Goal: Navigation & Orientation: Find specific page/section

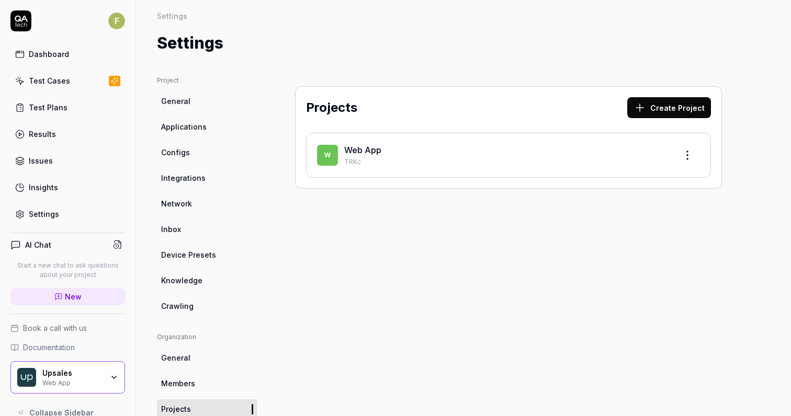
scroll to position [18, 0]
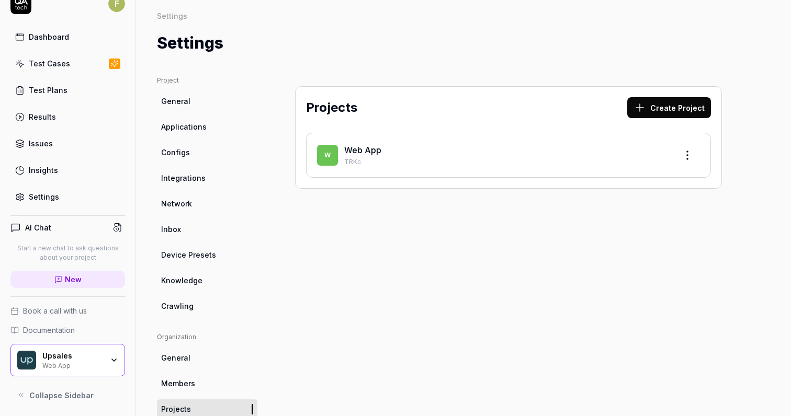
click at [98, 356] on div "Upsales" at bounding box center [72, 356] width 61 height 9
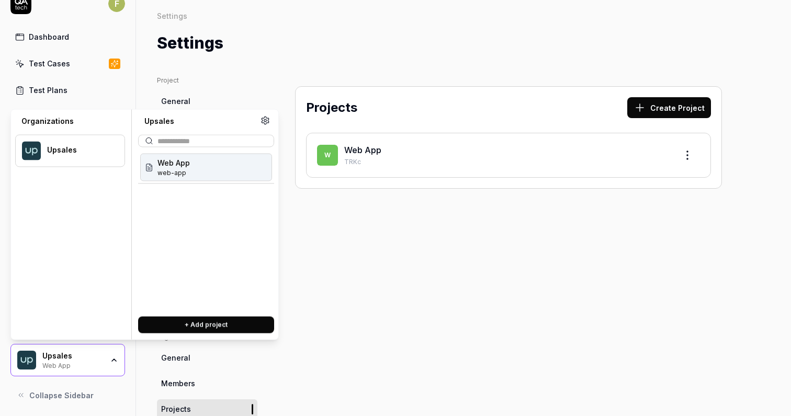
click at [98, 356] on div "Upsales" at bounding box center [72, 356] width 61 height 9
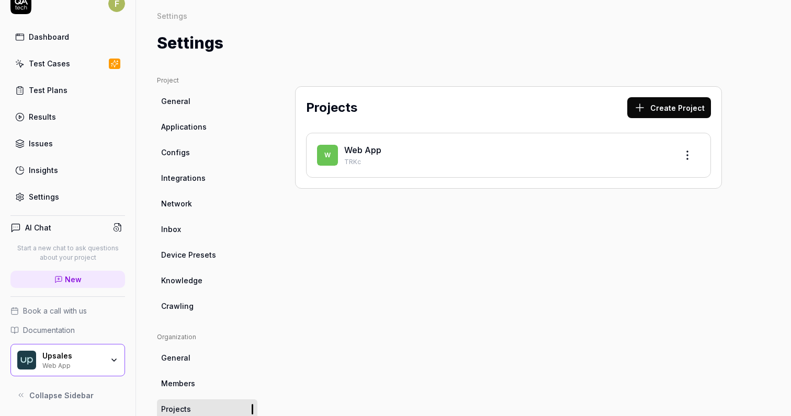
click at [45, 197] on div "Settings" at bounding box center [44, 196] width 30 height 11
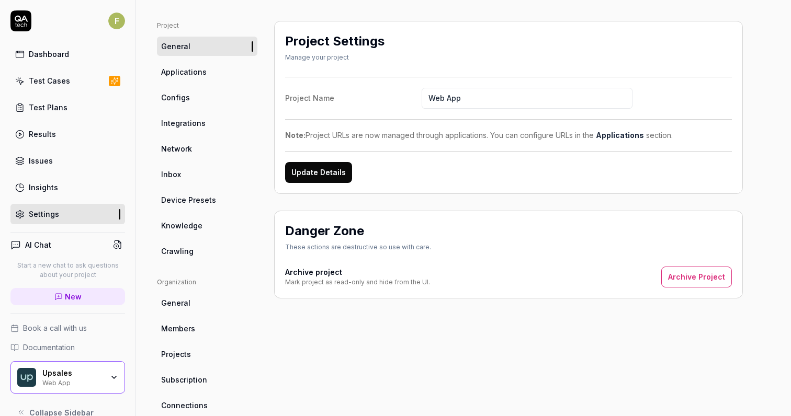
scroll to position [67, 0]
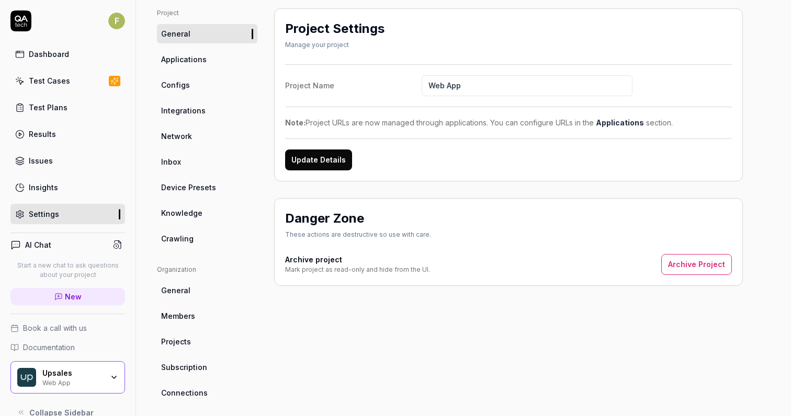
click at [206, 244] on link "Crawling" at bounding box center [207, 238] width 100 height 19
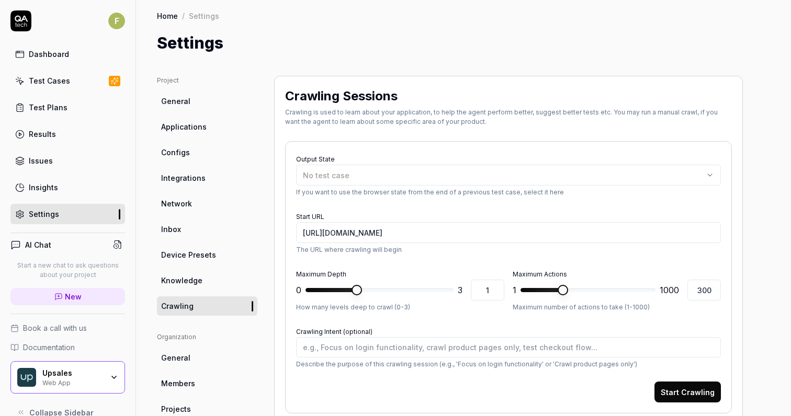
click at [72, 185] on link "Insights" at bounding box center [67, 187] width 115 height 20
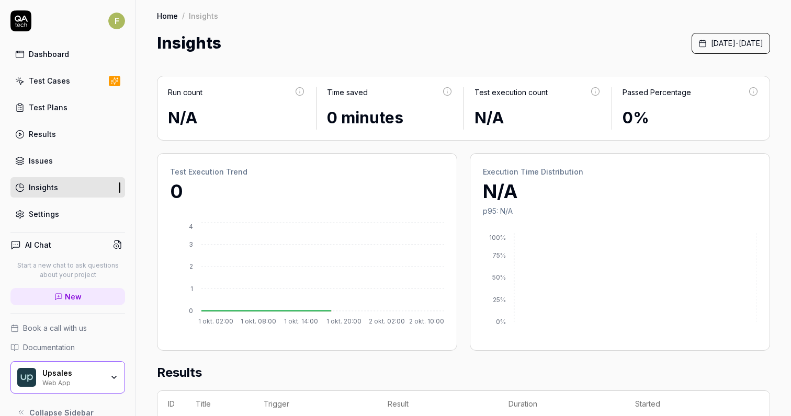
click at [90, 159] on link "Issues" at bounding box center [67, 161] width 115 height 20
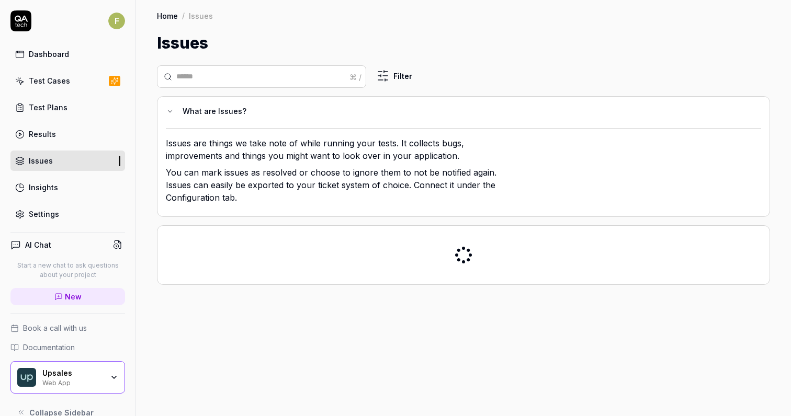
click at [96, 128] on link "Results" at bounding box center [67, 134] width 115 height 20
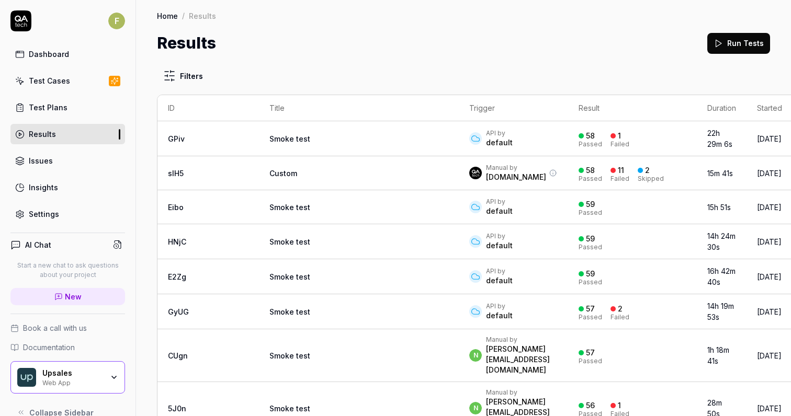
click at [96, 111] on link "Test Plans" at bounding box center [67, 107] width 115 height 20
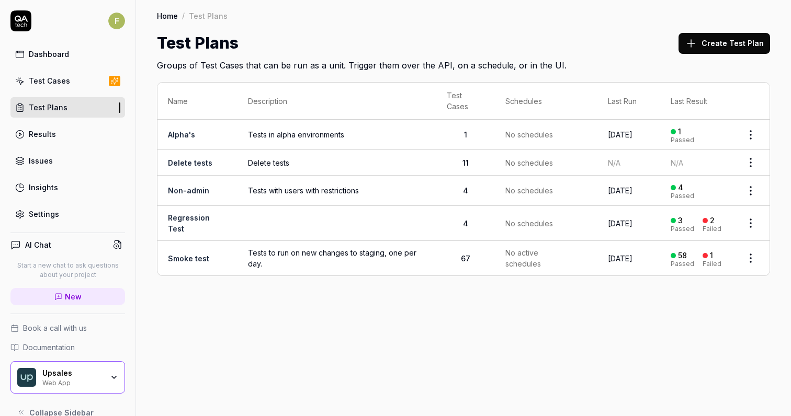
click at [86, 61] on link "Dashboard" at bounding box center [67, 54] width 115 height 20
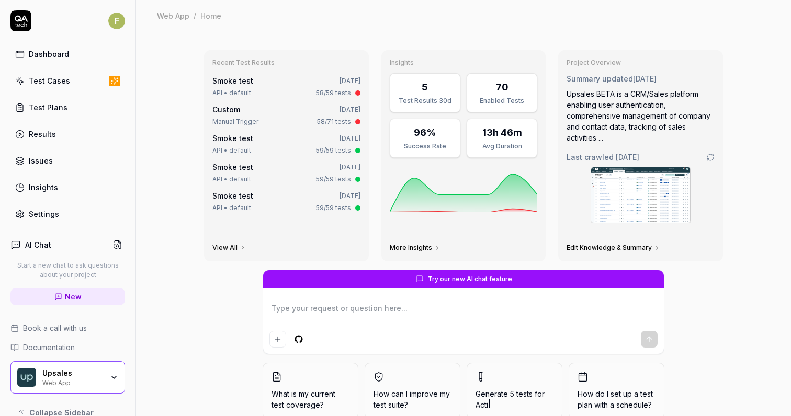
click at [425, 85] on div "5" at bounding box center [425, 87] width 6 height 14
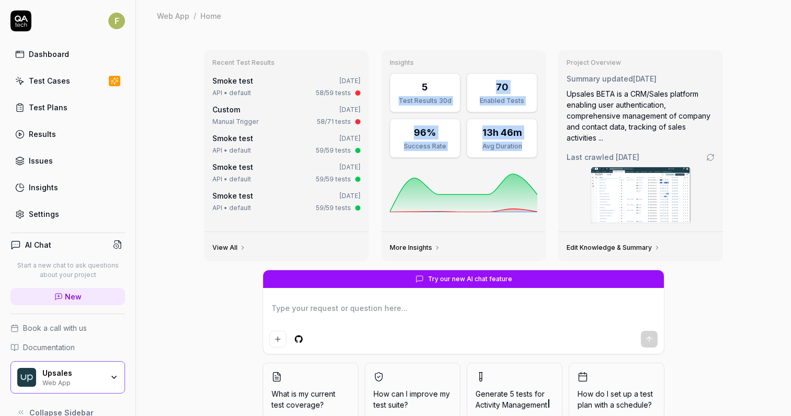
drag, startPoint x: 425, startPoint y: 85, endPoint x: 515, endPoint y: 147, distance: 108.7
click at [515, 147] on div "5 Test Results 30d 70 Enabled Tests 96% Success Rate 13h 46m Avg Duration" at bounding box center [464, 115] width 148 height 85
click at [515, 147] on div "Avg Duration" at bounding box center [501, 146] width 57 height 9
drag, startPoint x: 515, startPoint y: 147, endPoint x: 411, endPoint y: 86, distance: 120.1
click at [411, 86] on div "5 Test Results 30d 70 Enabled Tests 96% Success Rate 13h 46m Avg Duration" at bounding box center [464, 115] width 148 height 85
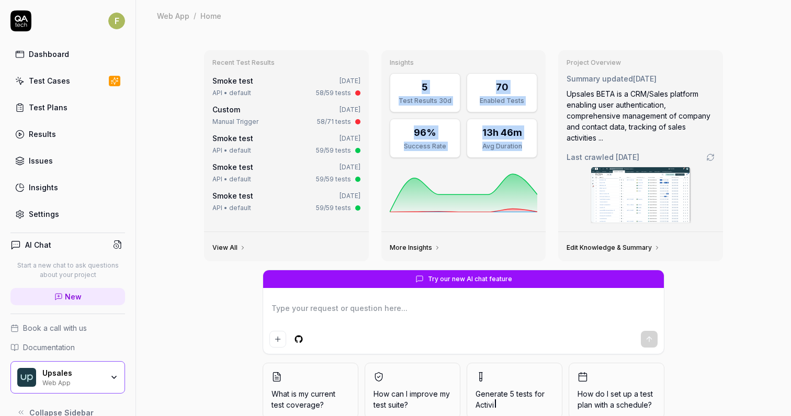
click at [411, 86] on div "5" at bounding box center [425, 87] width 57 height 14
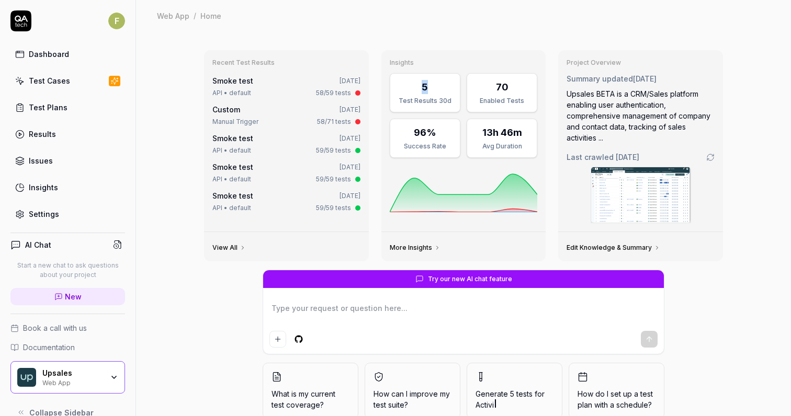
click at [411, 86] on div "5" at bounding box center [425, 87] width 57 height 14
click at [401, 60] on h3 "Insights" at bounding box center [464, 63] width 148 height 8
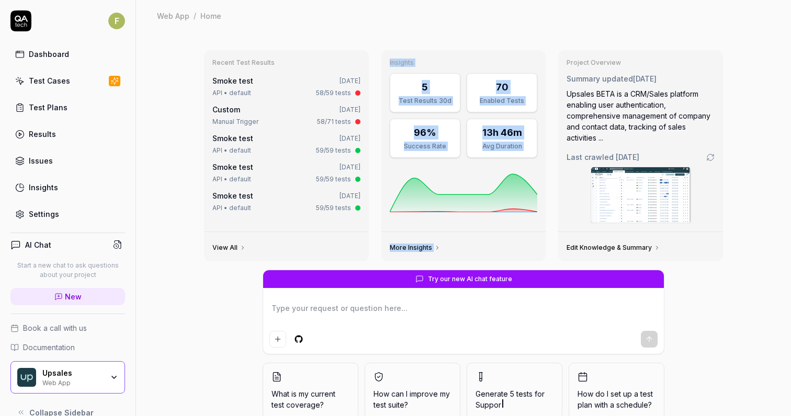
drag, startPoint x: 401, startPoint y: 60, endPoint x: 537, endPoint y: 248, distance: 231.9
click at [537, 248] on div "Insights 5 Test Results 30d 70 Enabled Tests 96% Success Rate 13h 46m Avg Durat…" at bounding box center [463, 155] width 165 height 211
click at [537, 248] on div "More Insights" at bounding box center [463, 246] width 165 height 29
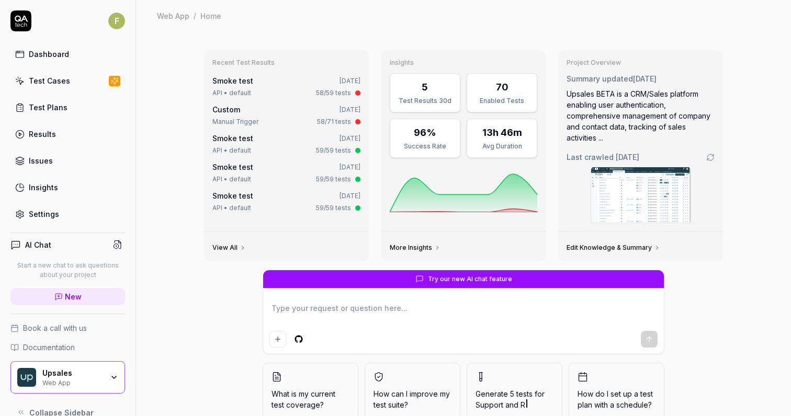
click at [537, 248] on div "More Insights" at bounding box center [463, 246] width 165 height 29
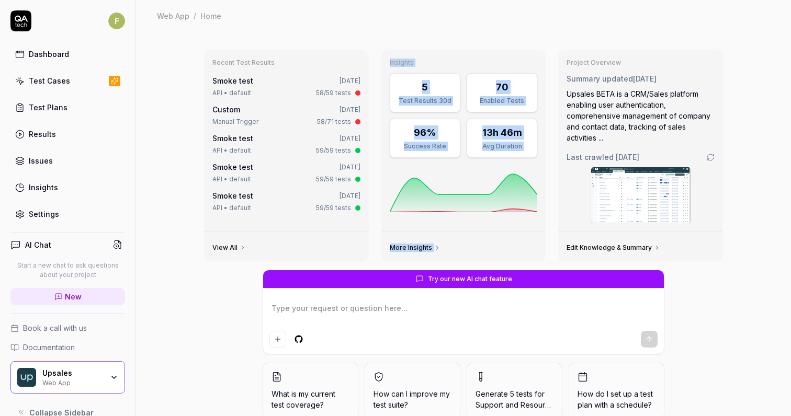
drag, startPoint x: 537, startPoint y: 248, endPoint x: 405, endPoint y: 64, distance: 226.5
click at [405, 63] on div "Insights 5 Test Results 30d 70 Enabled Tests 96% Success Rate 13h 46m Avg Durat…" at bounding box center [463, 155] width 165 height 211
click at [406, 65] on h3 "Insights" at bounding box center [464, 63] width 148 height 8
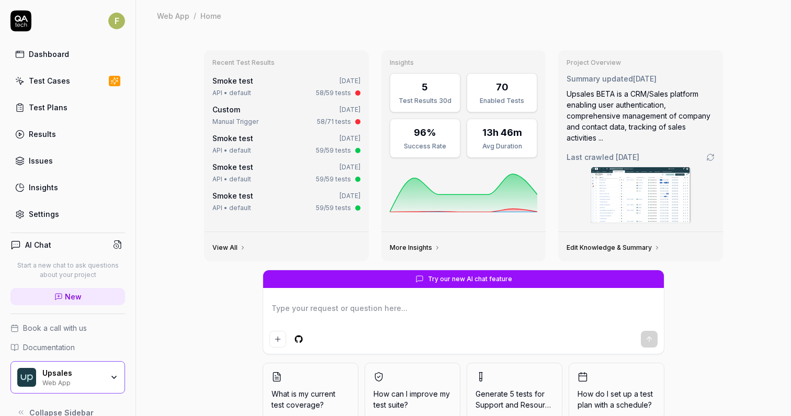
click at [405, 68] on div "Insights 5 Test Results 30d 70 Enabled Tests 96% Success Rate 13h 46m Avg Durat…" at bounding box center [463, 141] width 165 height 182
click at [402, 57] on div "Insights 5 Test Results 30d 70 Enabled Tests 96% Success Rate 13h 46m Avg Durat…" at bounding box center [463, 141] width 165 height 182
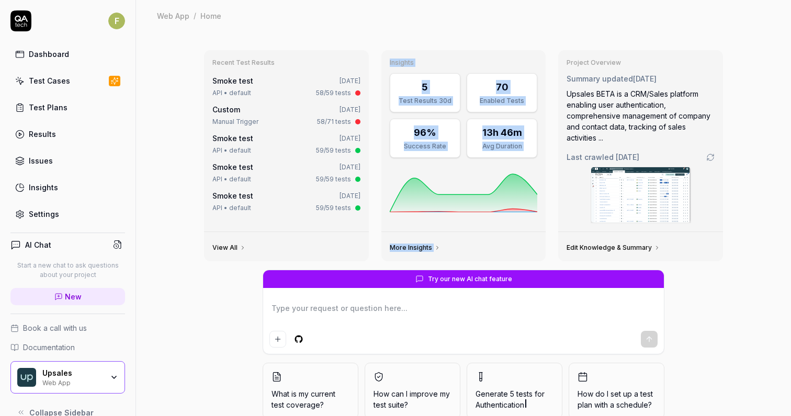
drag, startPoint x: 402, startPoint y: 57, endPoint x: 508, endPoint y: 244, distance: 215.3
click at [508, 244] on div "Insights 5 Test Results 30d 70 Enabled Tests 96% Success Rate 13h 46m Avg Durat…" at bounding box center [463, 155] width 165 height 211
click at [508, 244] on div "More Insights" at bounding box center [463, 246] width 165 height 29
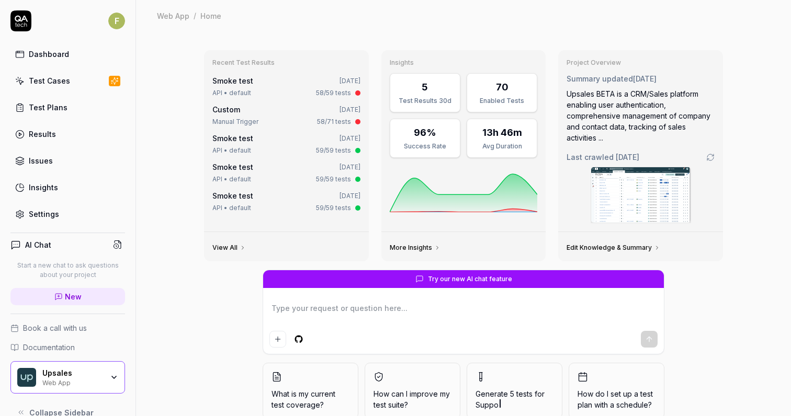
type textarea "*"
